Goal: Information Seeking & Learning: Understand process/instructions

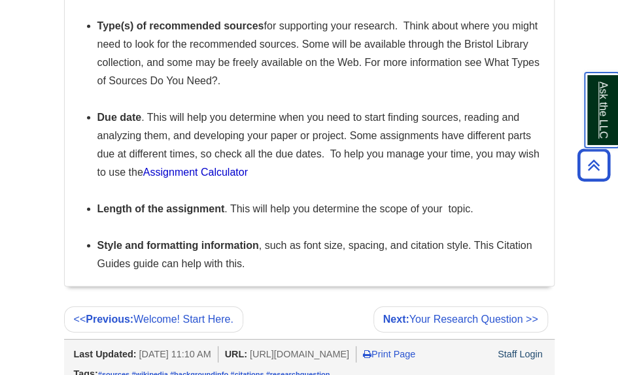
scroll to position [1355, 0]
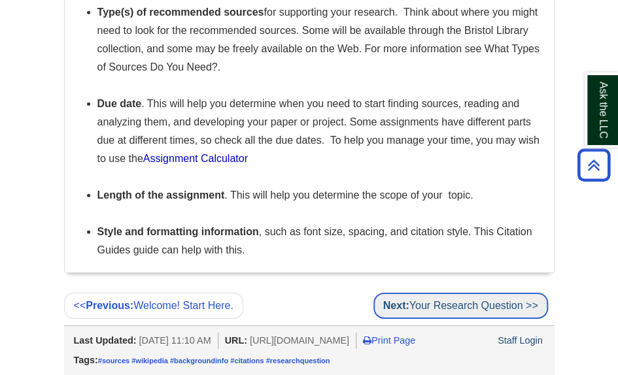
click at [469, 293] on link "Next: Your Research Question >>" at bounding box center [460, 306] width 175 height 26
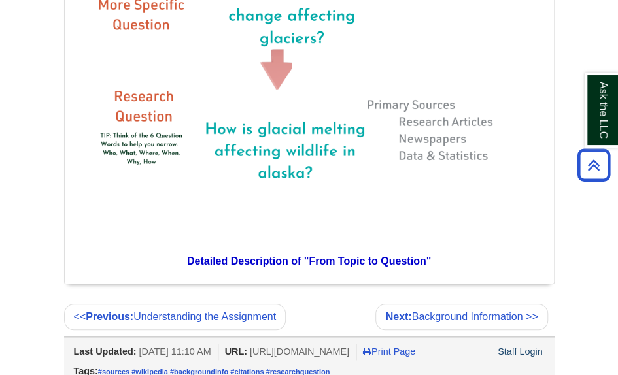
scroll to position [2235, 0]
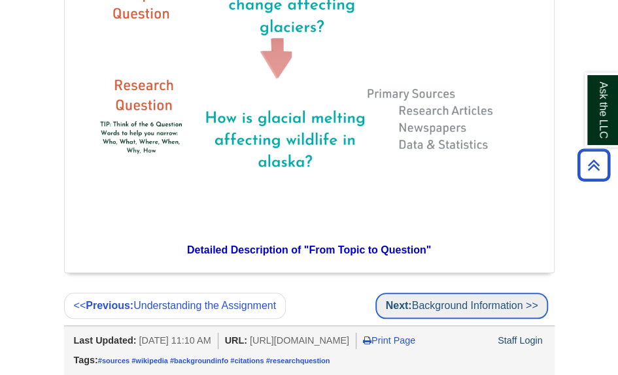
click at [479, 293] on link "Next: Background Information >>" at bounding box center [461, 306] width 172 height 26
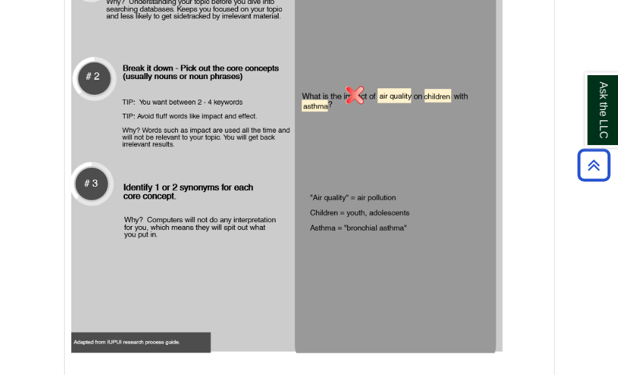
scroll to position [2388, 0]
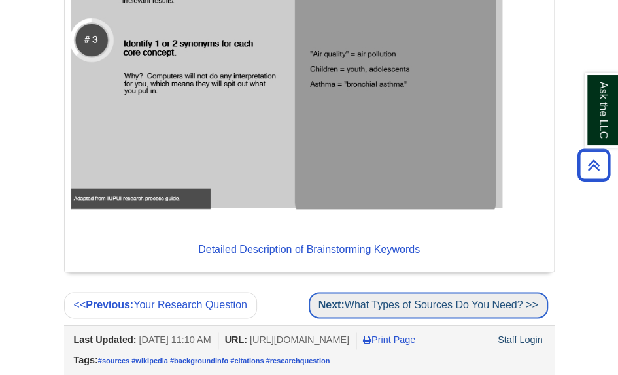
click at [427, 292] on link "Next: What Types of Sources Do You Need? >>" at bounding box center [428, 305] width 239 height 26
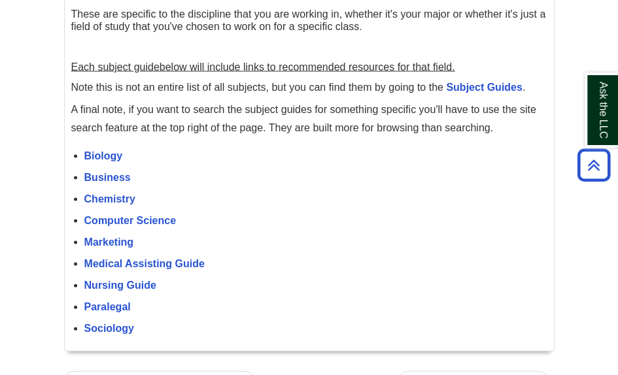
scroll to position [4681, 0]
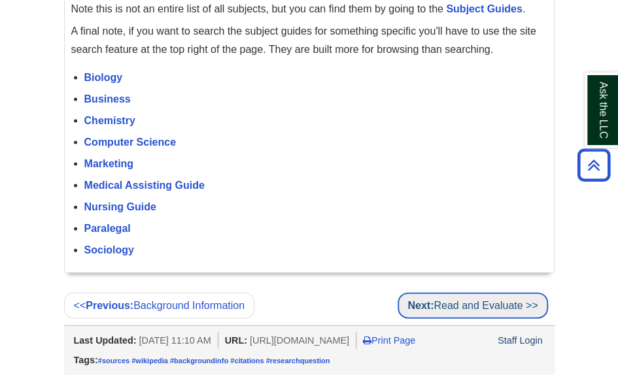
click at [523, 293] on link "Next: Read and Evaluate >>" at bounding box center [473, 306] width 150 height 26
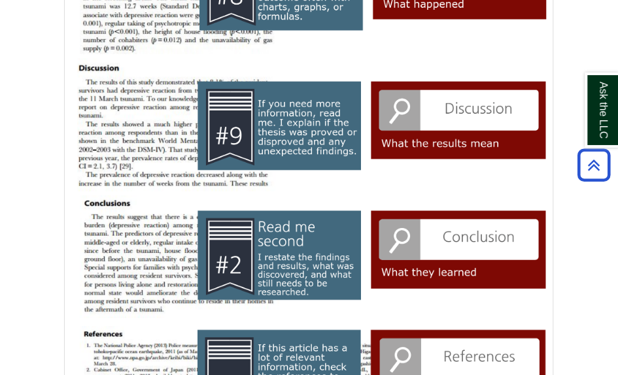
scroll to position [1635, 0]
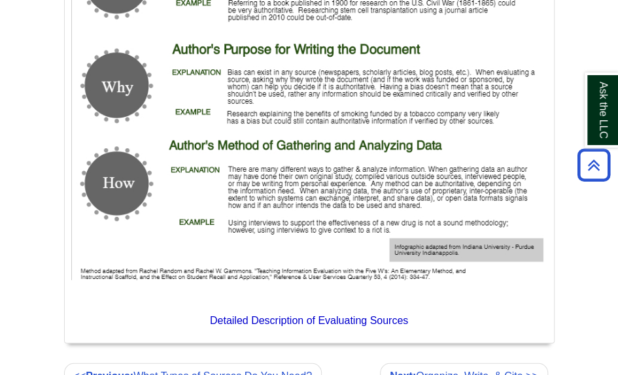
scroll to position [4961, 0]
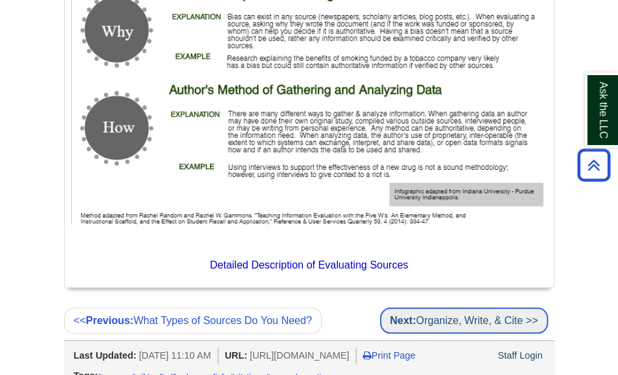
click at [510, 308] on link "Next: Organize, Write, & Cite >>" at bounding box center [463, 321] width 167 height 26
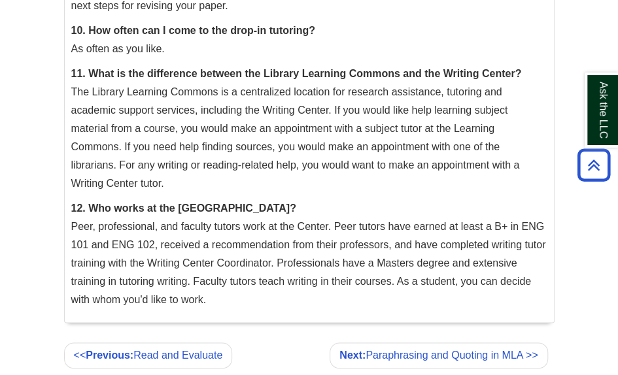
scroll to position [4209, 0]
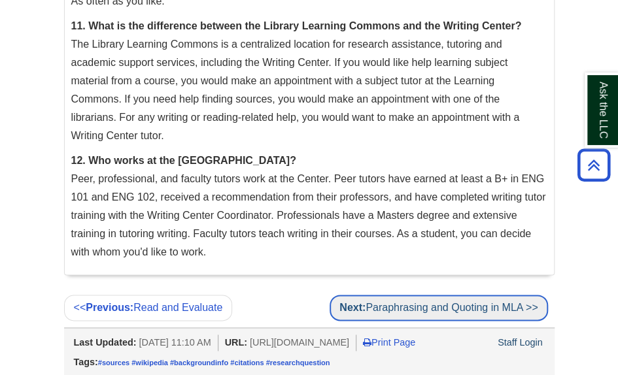
click at [445, 295] on link "Next: Paraphrasing and Quoting in MLA >>" at bounding box center [439, 308] width 218 height 26
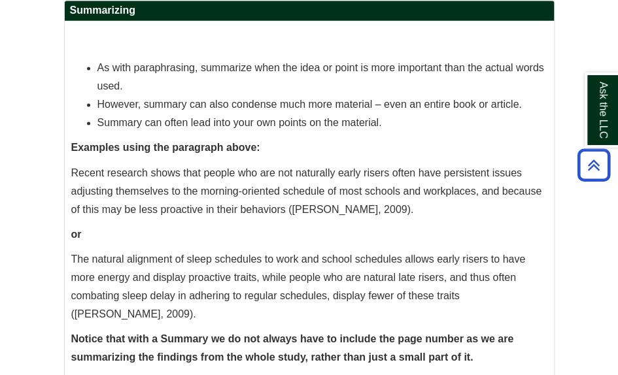
scroll to position [2718, 0]
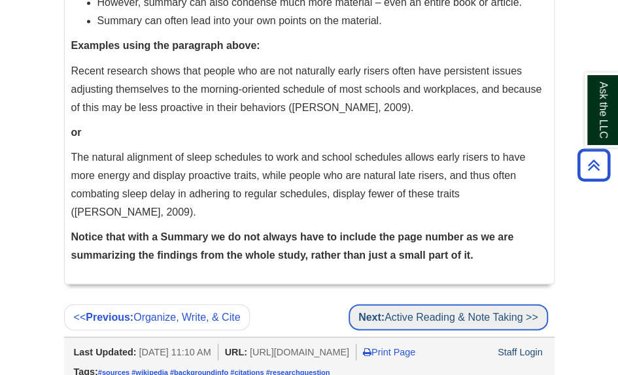
click at [470, 304] on link "Next: Active Reading & Note Taking >>" at bounding box center [449, 317] width 200 height 26
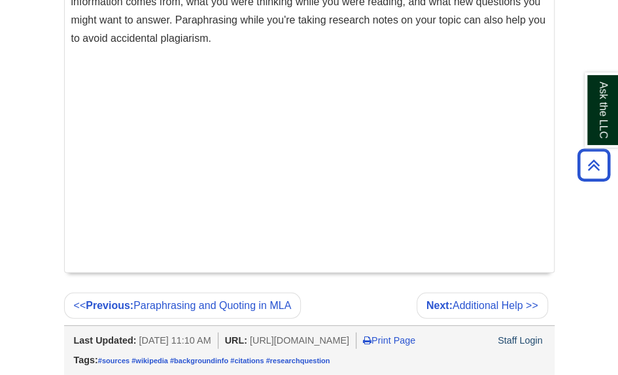
scroll to position [1267, 0]
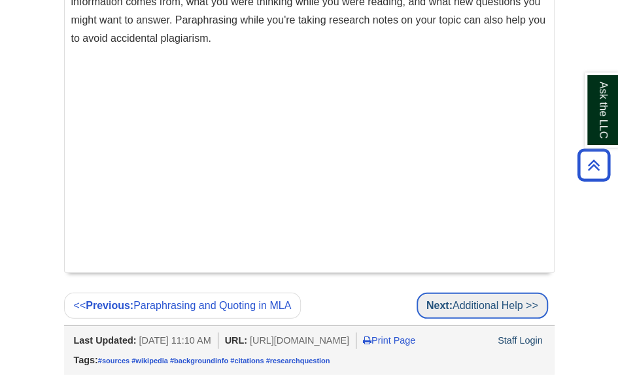
click at [464, 293] on link "Next: Additional Help >>" at bounding box center [482, 306] width 131 height 26
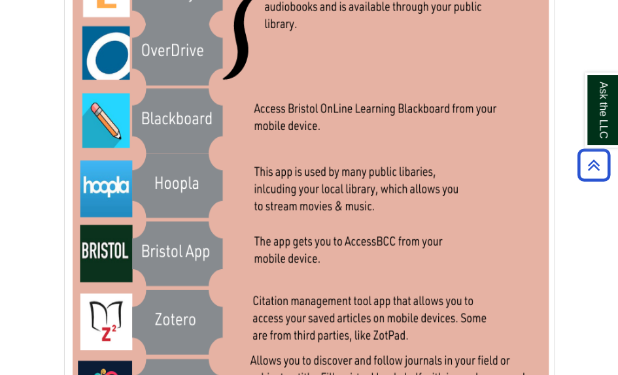
scroll to position [2057, 0]
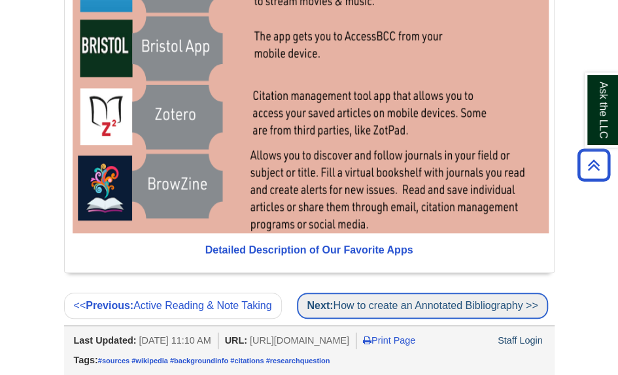
click at [439, 301] on link "Next: How to create an Annotated Bibliography >>" at bounding box center [422, 306] width 251 height 26
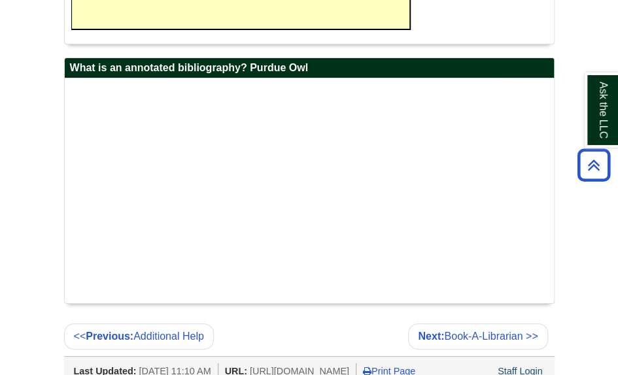
scroll to position [1803, 0]
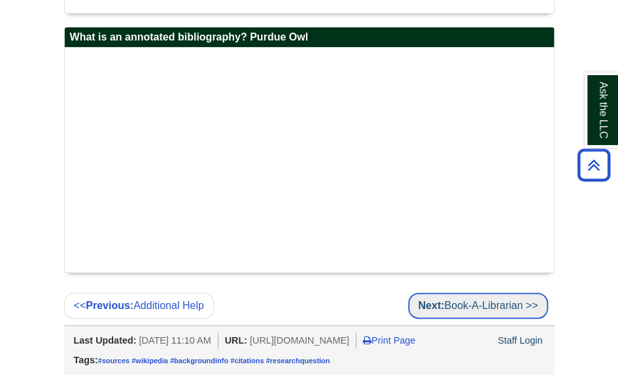
click at [453, 293] on link "Next: Book-A-Librarian >>" at bounding box center [477, 306] width 139 height 26
